Goal: Information Seeking & Learning: Learn about a topic

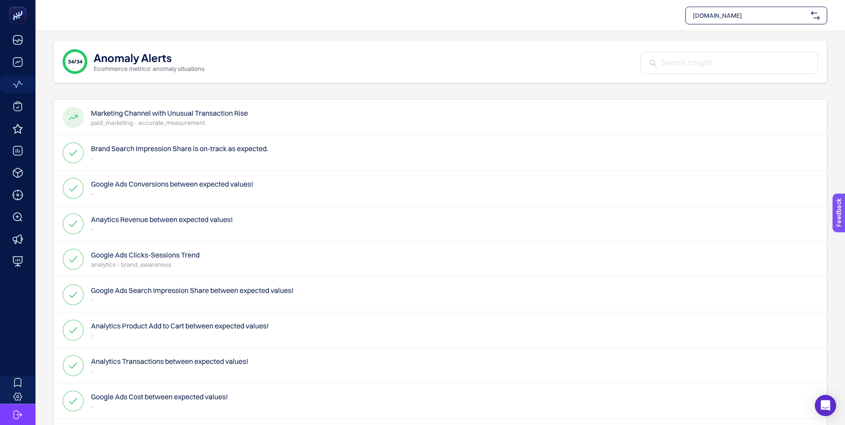
click at [171, 114] on h4 "Marketing Channel with Unusual Transaction Rise" at bounding box center [169, 113] width 157 height 11
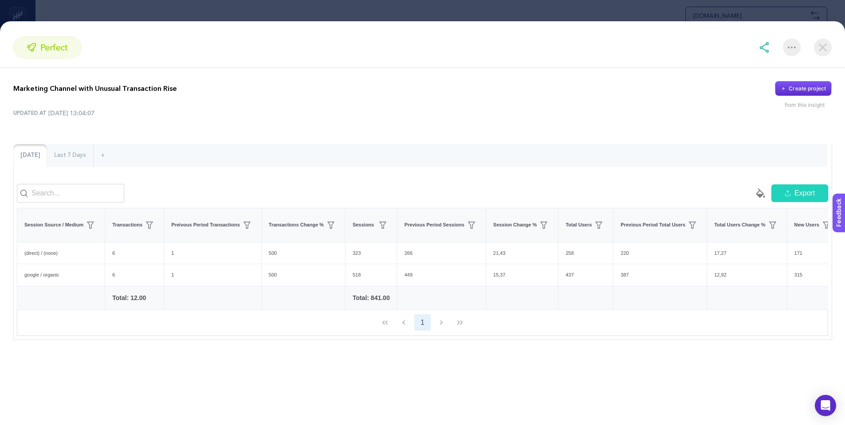
click at [826, 47] on img at bounding box center [823, 48] width 18 height 18
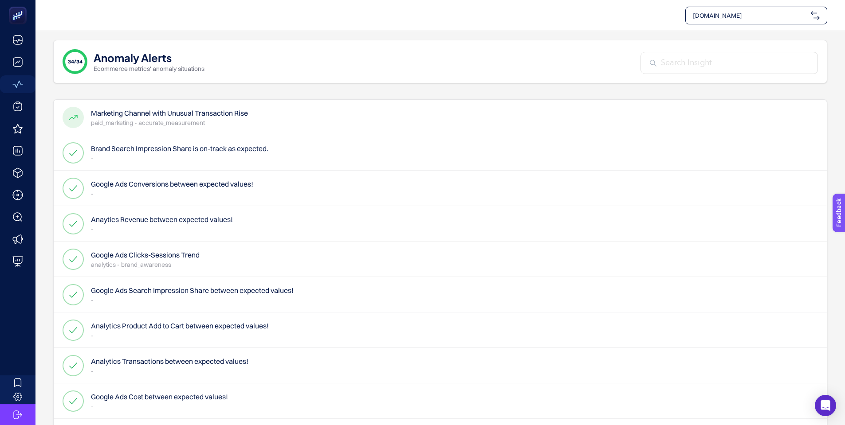
click at [145, 151] on h4 "Brand Search Impression Share is on-track as expected." at bounding box center [179, 148] width 177 height 11
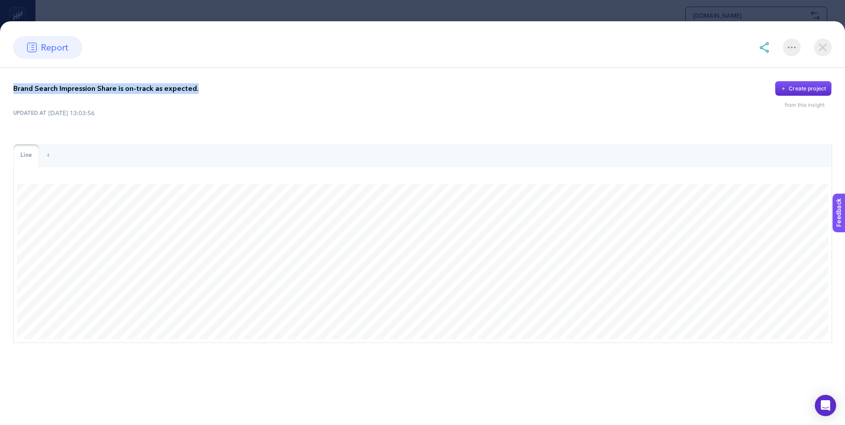
drag, startPoint x: 11, startPoint y: 88, endPoint x: 194, endPoint y: 90, distance: 183.2
click at [194, 90] on div "Brand Search Impression Share is on-track as expected. Create project from this…" at bounding box center [422, 212] width 845 height 289
click at [316, 94] on div "Brand Search Impression Share is on-track as expected. Create project" at bounding box center [422, 88] width 818 height 15
click at [838, 310] on div "Brand Search Impression Share is on-track as expected. Create project from this…" at bounding box center [422, 212] width 845 height 289
click at [47, 156] on div "+" at bounding box center [48, 155] width 18 height 23
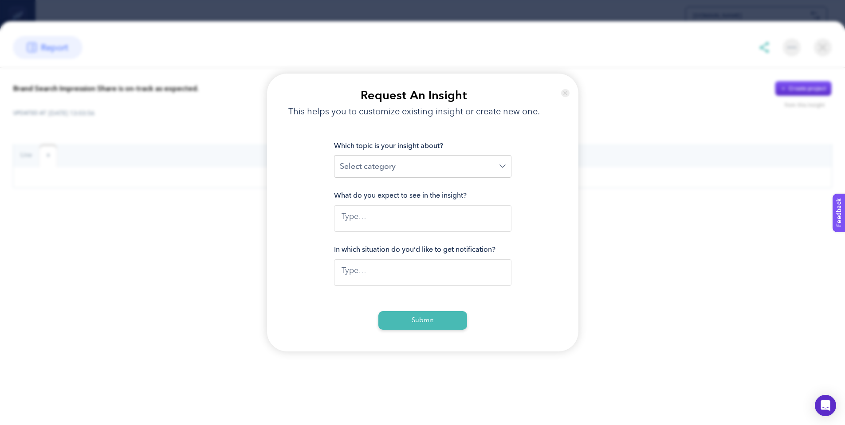
click at [565, 90] on img at bounding box center [565, 92] width 8 height 21
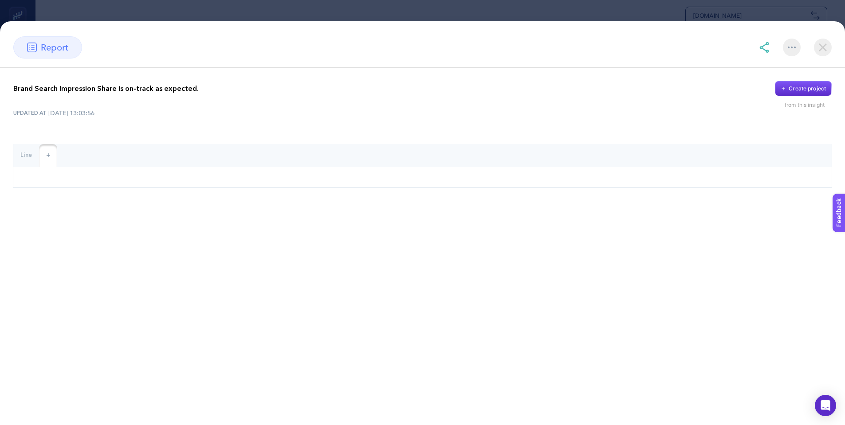
click at [24, 153] on div "Line" at bounding box center [26, 155] width 26 height 23
click at [66, 47] on span "report" at bounding box center [54, 47] width 27 height 13
drag, startPoint x: 44, startPoint y: 47, endPoint x: 24, endPoint y: 47, distance: 20.0
click at [42, 47] on span "report" at bounding box center [54, 47] width 27 height 13
click at [24, 47] on div "report" at bounding box center [47, 47] width 69 height 22
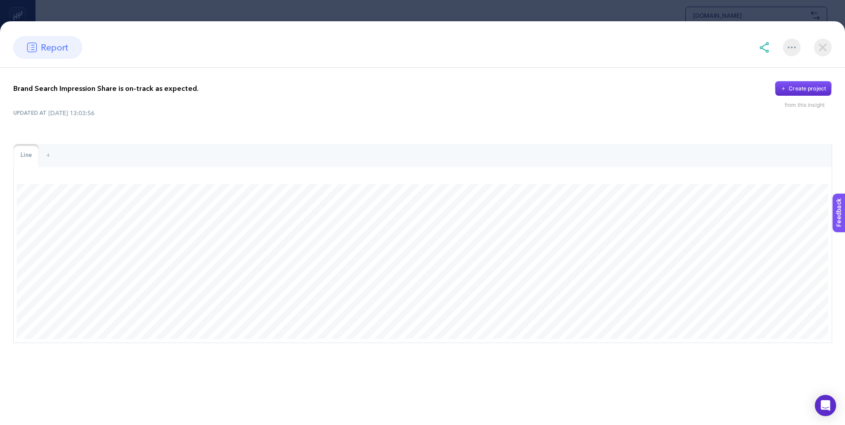
click at [26, 47] on div "report" at bounding box center [47, 47] width 69 height 22
click at [826, 48] on img at bounding box center [823, 48] width 18 height 18
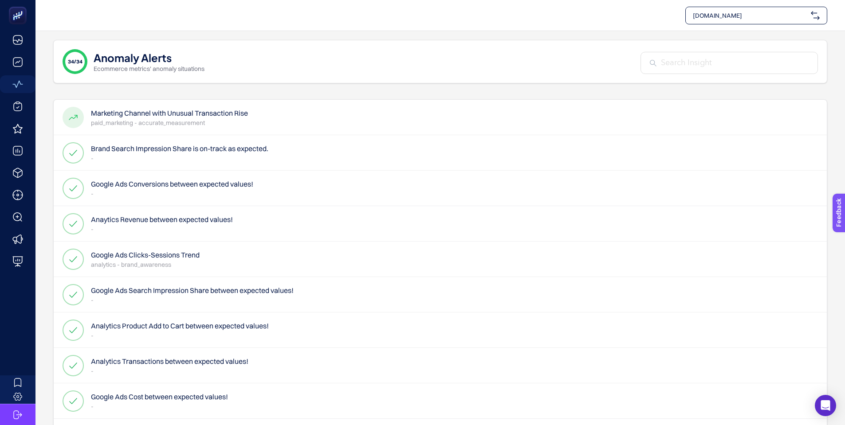
click at [155, 186] on h4 "Google Ads Conversions between expected values!" at bounding box center [172, 184] width 162 height 11
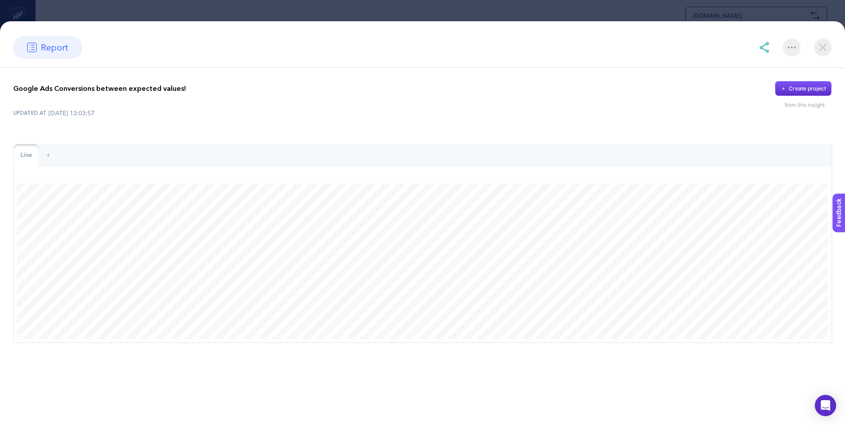
click at [821, 47] on img at bounding box center [823, 48] width 18 height 18
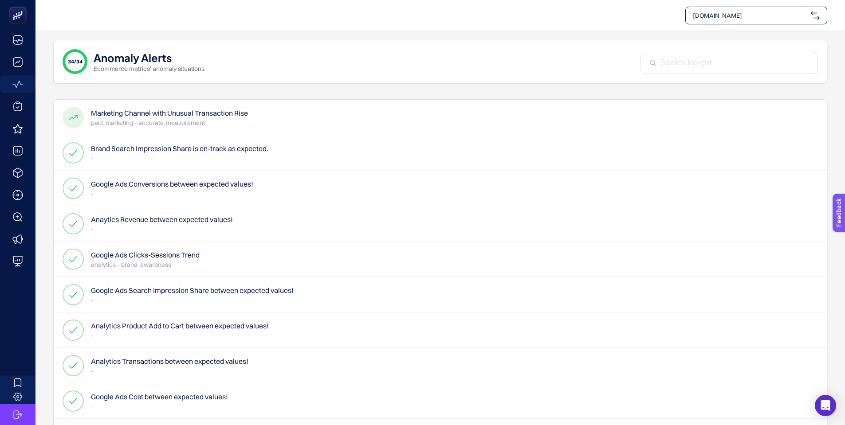
click at [136, 223] on h4 "Anaytics Revenue between expected values!" at bounding box center [162, 219] width 142 height 11
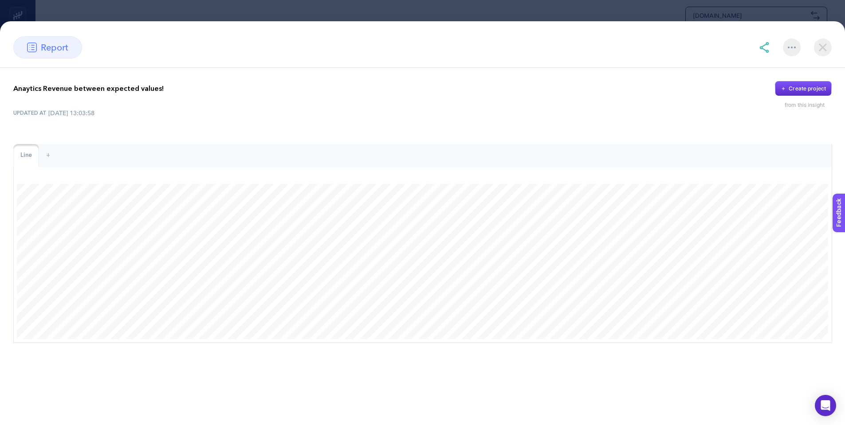
click at [824, 48] on img at bounding box center [823, 48] width 18 height 18
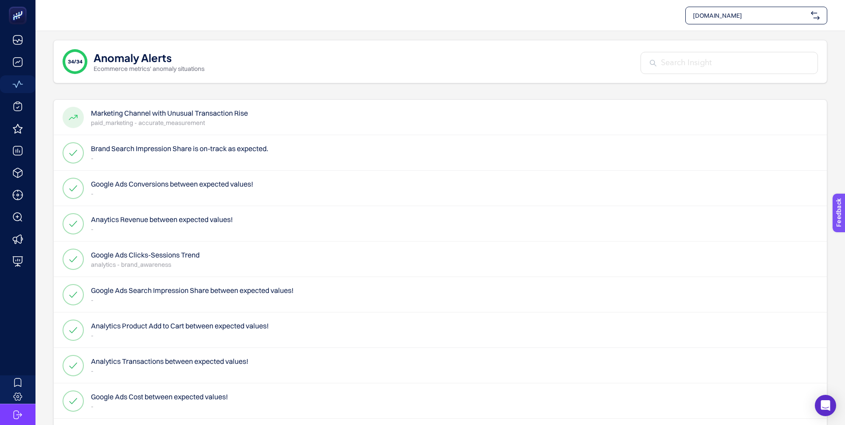
click at [146, 258] on h4 "Google Ads Clicks-Sessions Trend" at bounding box center [145, 255] width 109 height 11
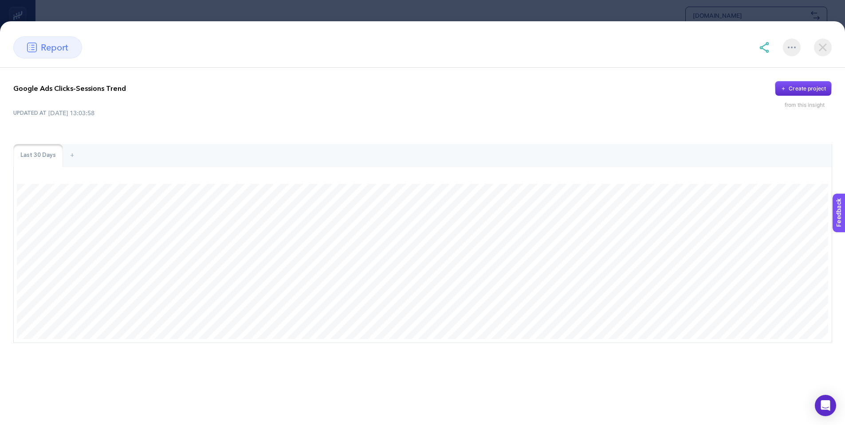
click at [824, 45] on img at bounding box center [823, 48] width 18 height 18
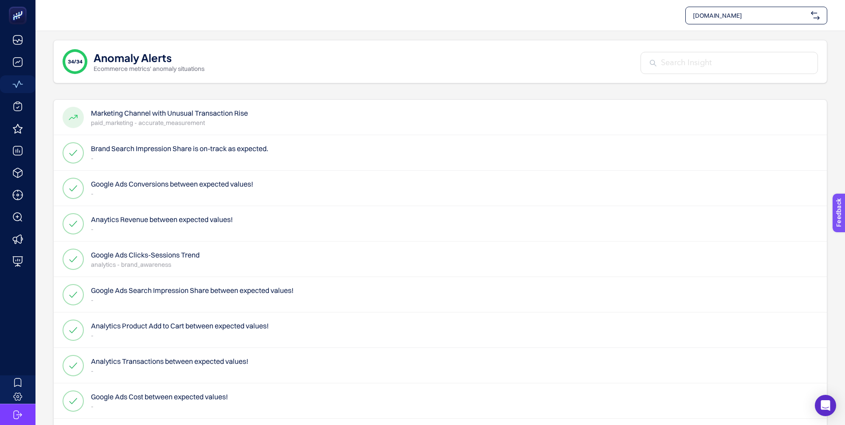
click at [139, 294] on h4 "Google Ads Search Impression Share between expected values!" at bounding box center [192, 290] width 203 height 11
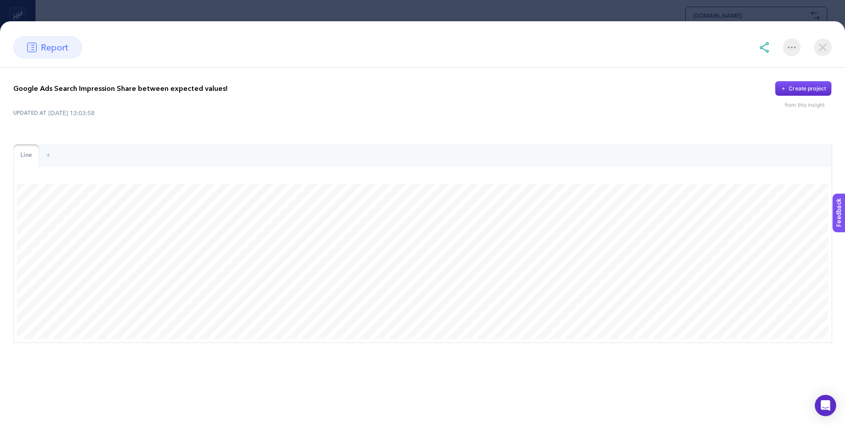
click at [821, 46] on img at bounding box center [823, 48] width 18 height 18
